Goal: Transaction & Acquisition: Obtain resource

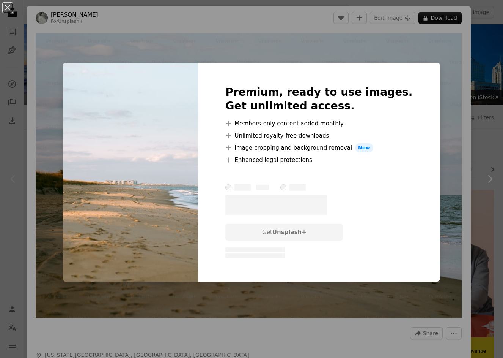
scroll to position [6, 0]
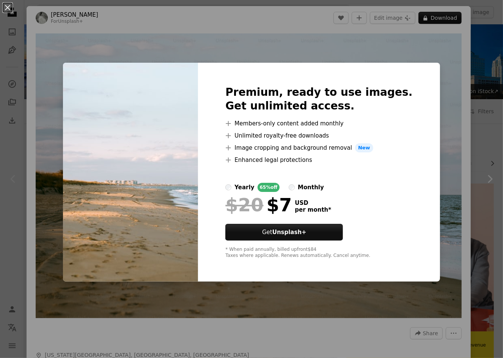
click at [414, 56] on div "An X shape Premium, ready to use images. Get unlimited access. A plus sign Memb…" at bounding box center [251, 179] width 503 height 358
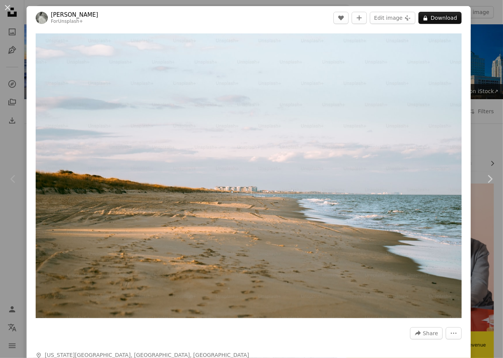
click at [487, 34] on div "An X shape Chevron left Chevron right [PERSON_NAME] For Unsplash+ A heart A plu…" at bounding box center [251, 179] width 503 height 358
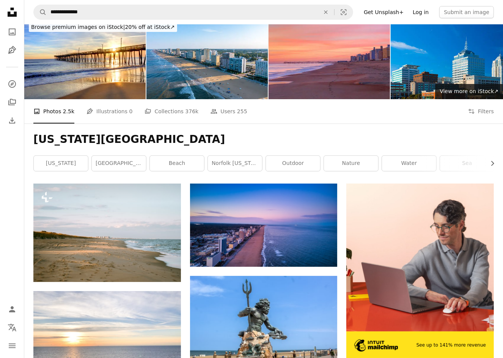
click at [433, 13] on link "Log in" at bounding box center [421, 12] width 25 height 12
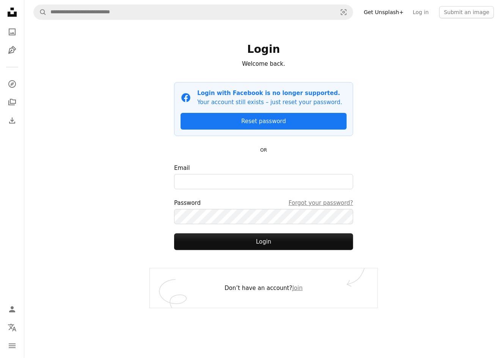
click at [323, 172] on div at bounding box center [263, 173] width 179 height 2
click at [323, 174] on input "Email" at bounding box center [263, 181] width 179 height 15
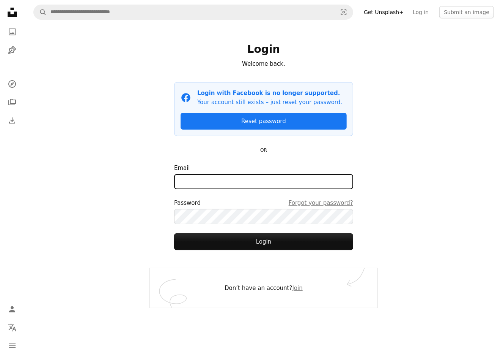
click at [319, 179] on input "Email" at bounding box center [263, 181] width 179 height 15
type input "**********"
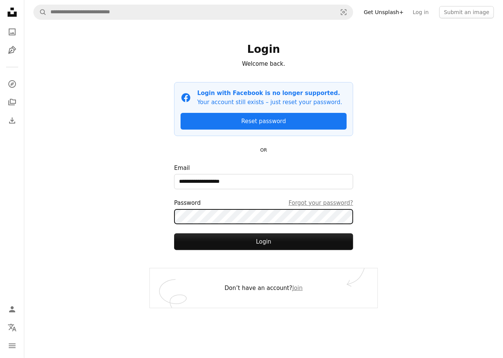
click at [174, 233] on button "Login" at bounding box center [263, 241] width 179 height 17
